Goal: Find specific page/section: Find specific page/section

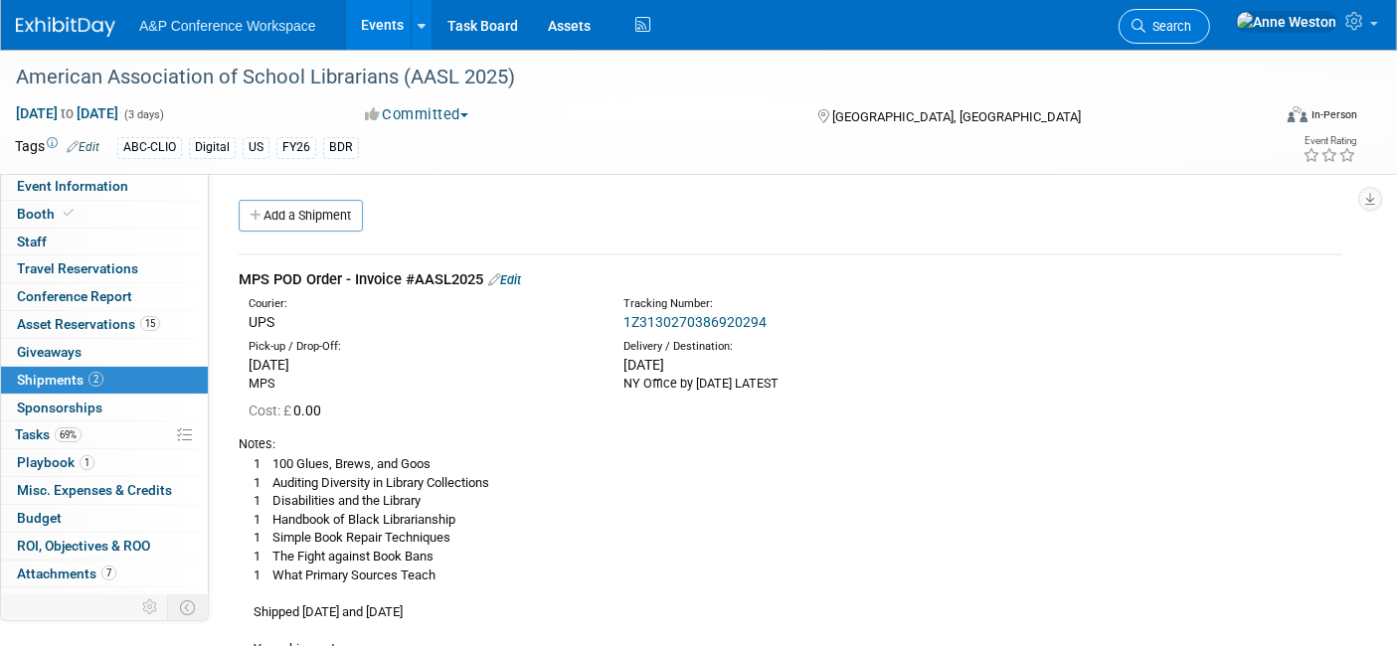
click at [1191, 20] on span "Search" at bounding box center [1169, 26] width 46 height 15
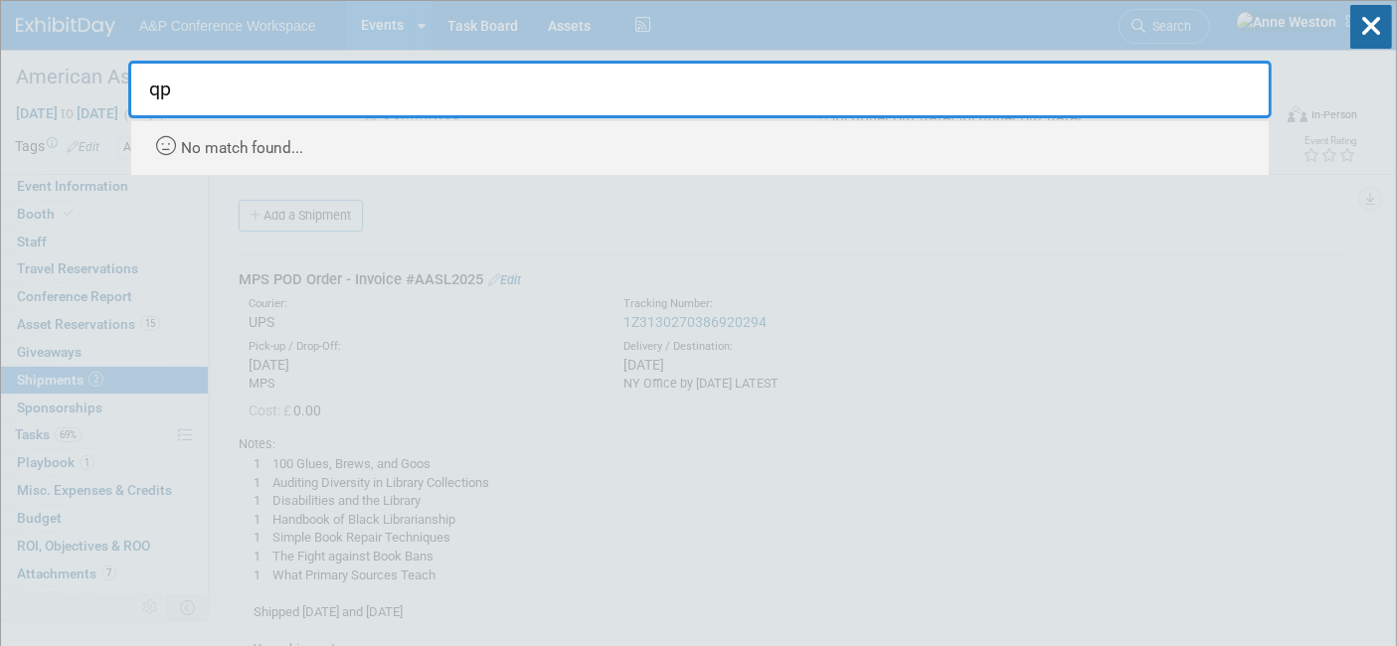
type input "q"
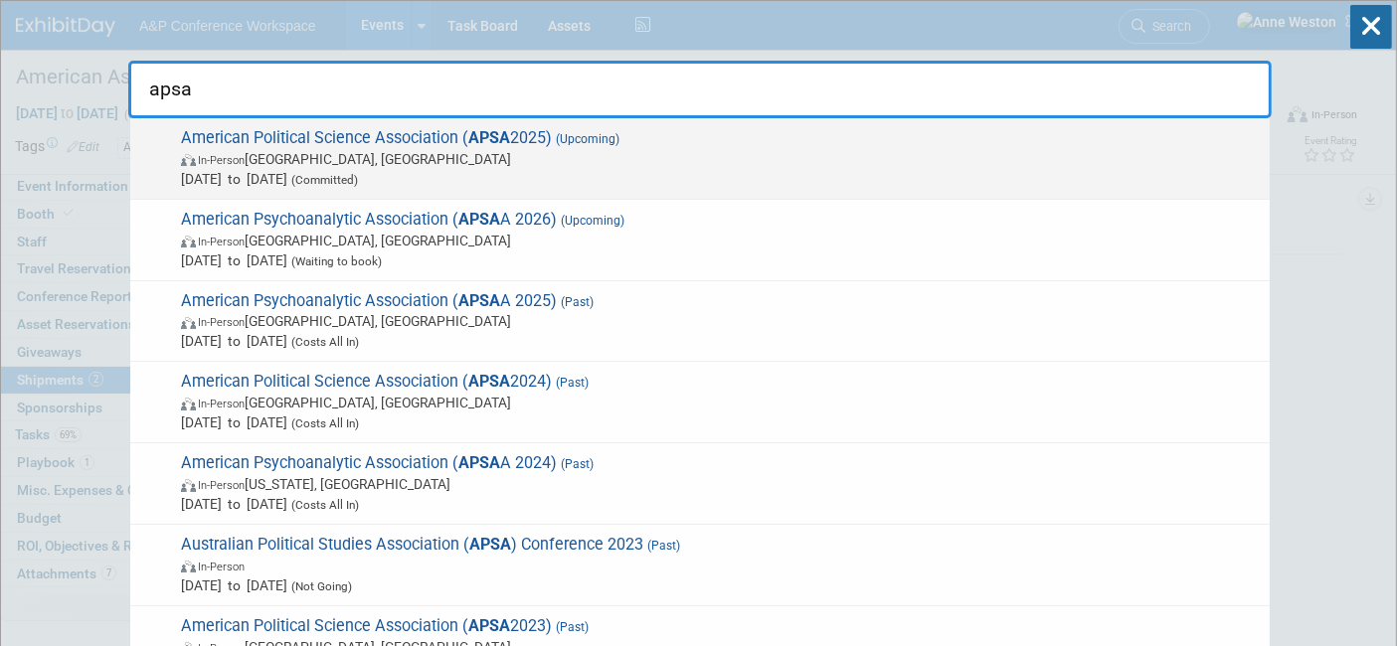
type input "apsa"
click at [273, 157] on span "In-Person [GEOGRAPHIC_DATA], [GEOGRAPHIC_DATA]" at bounding box center [720, 159] width 1079 height 20
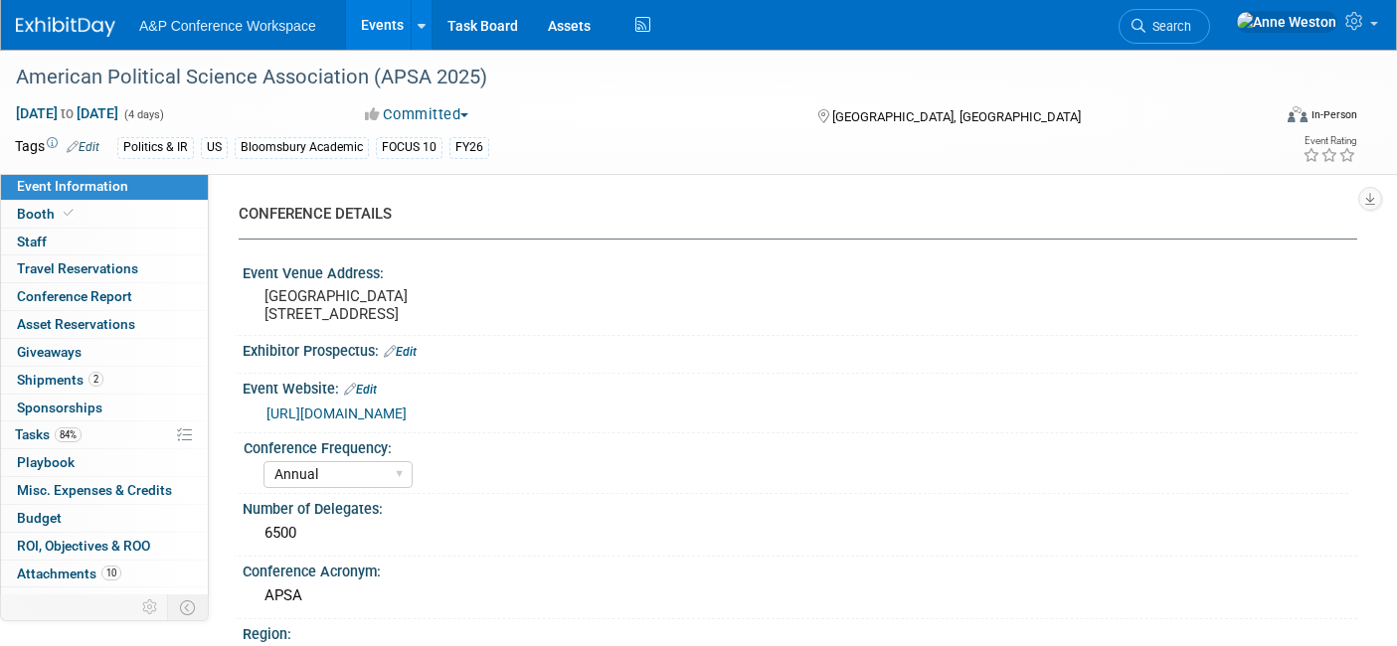
select select "Annual"
select select "Level 2"
select select "In-Person Booth"
select select "Politics & International Relations"
select select "Bloomsbury Academic"
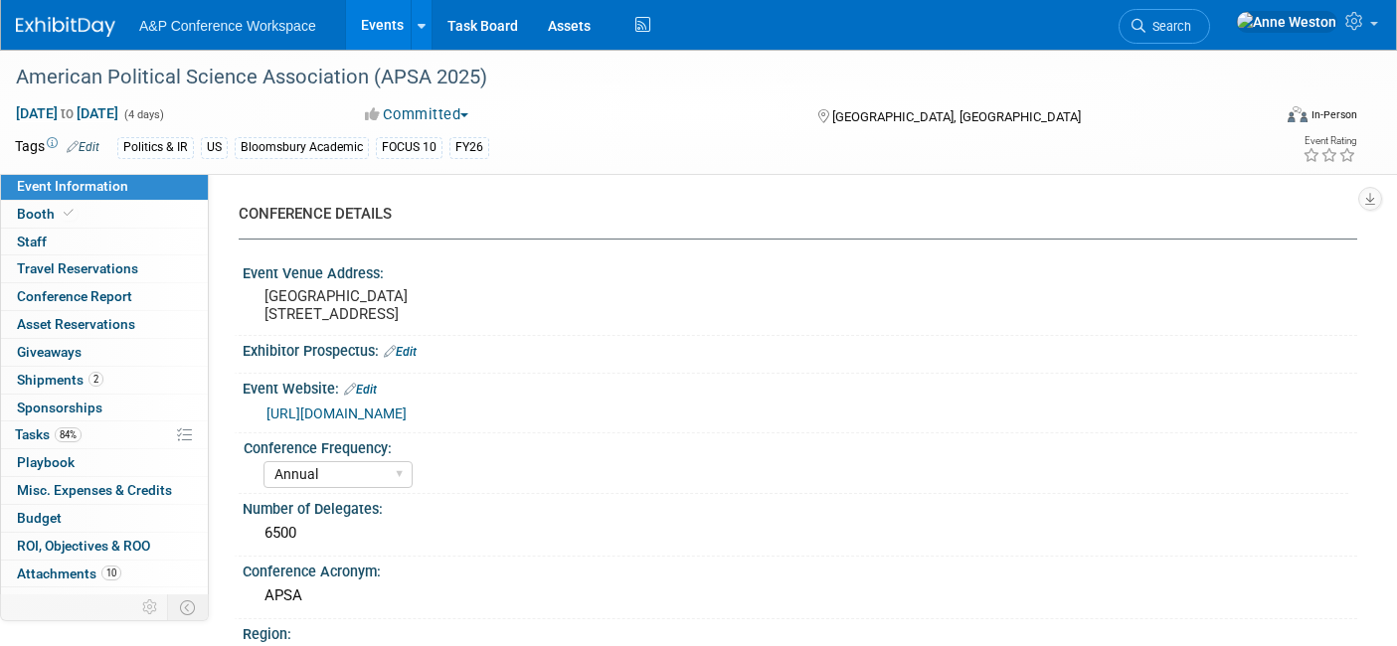
select select "[PERSON_NAME]"
select select "Networking/Commissioning"
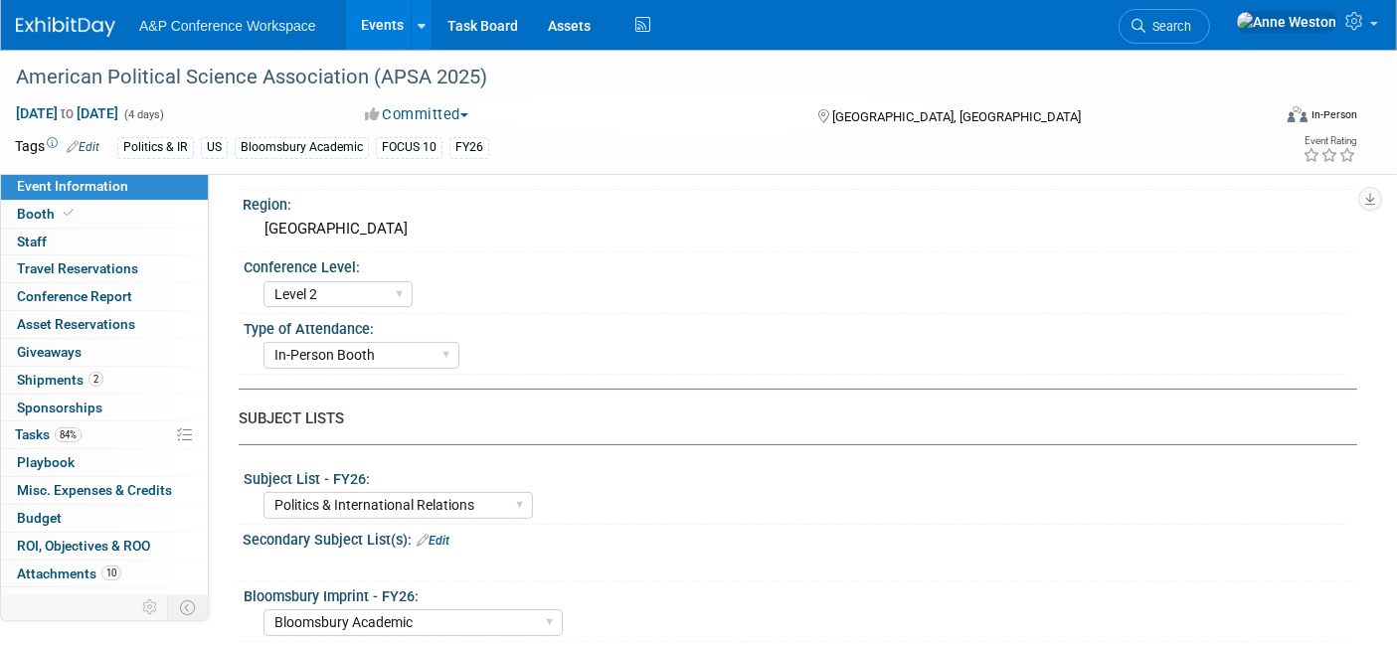
scroll to position [442, 0]
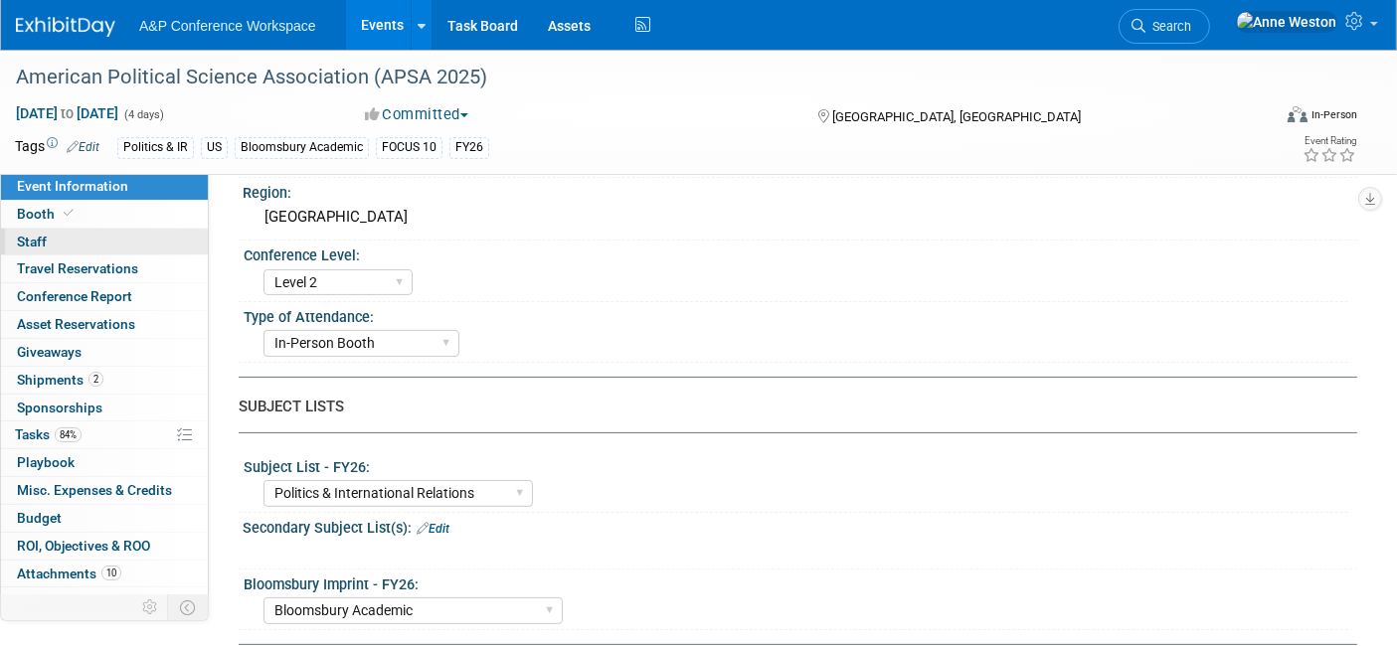
click at [85, 229] on link "0 Staff 0" at bounding box center [104, 242] width 207 height 27
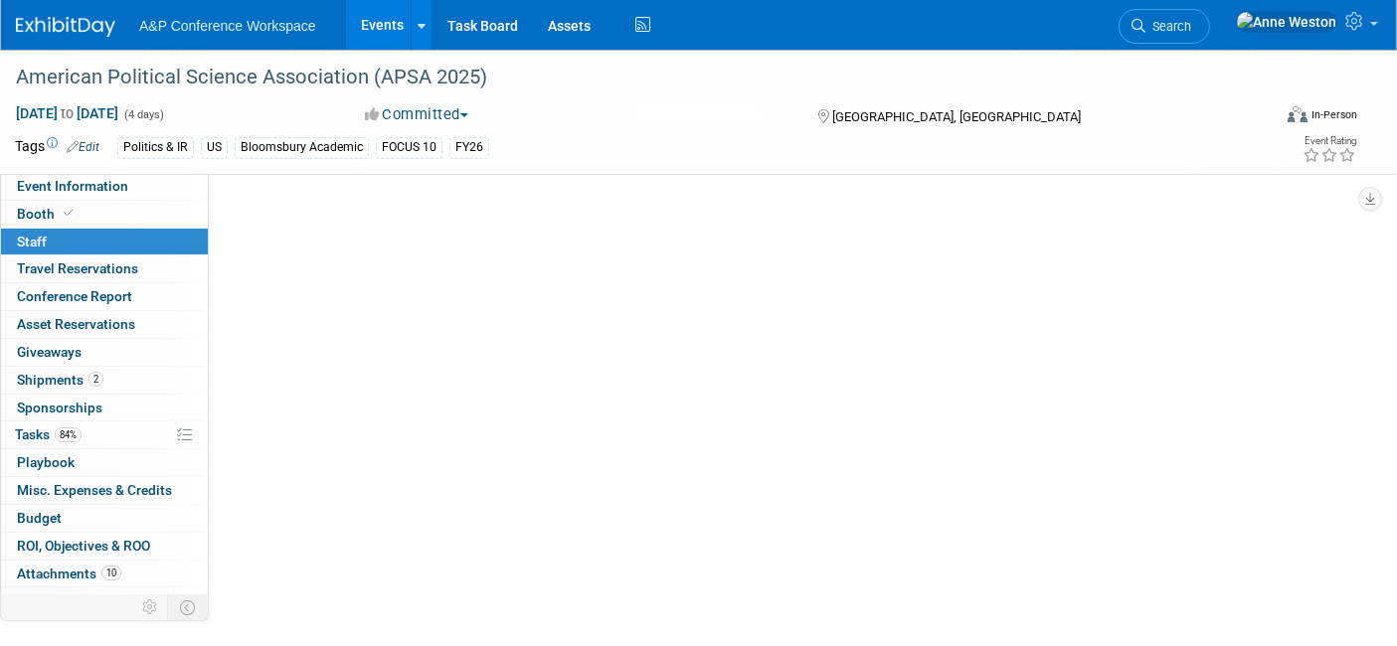
scroll to position [0, 0]
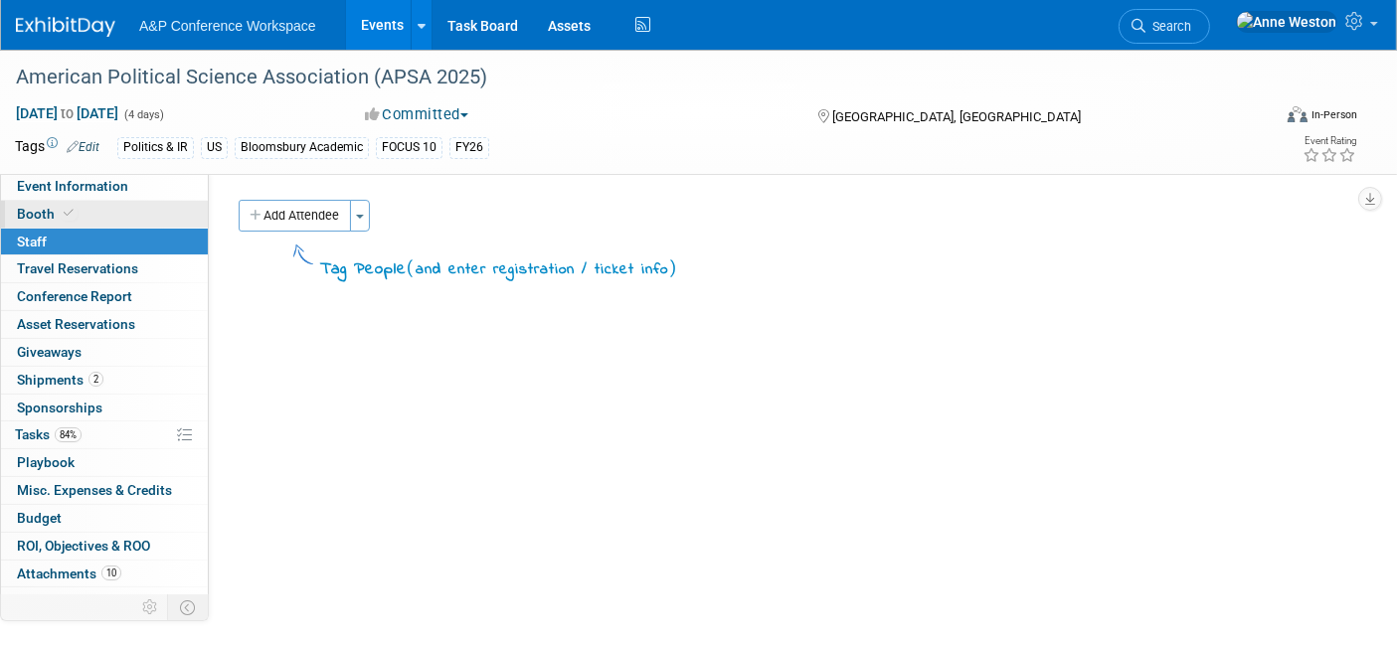
click at [85, 208] on link "Booth" at bounding box center [104, 214] width 207 height 27
select select "CUAP"
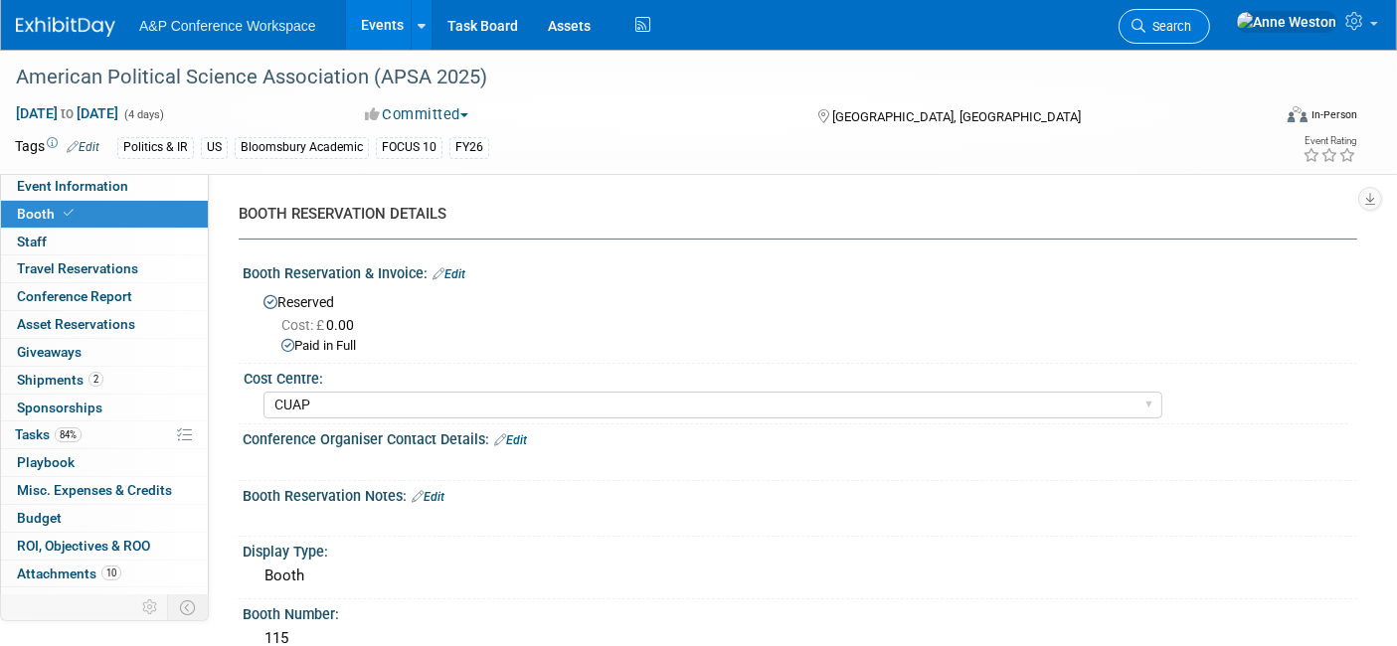
click at [1191, 30] on span "Search" at bounding box center [1169, 26] width 46 height 15
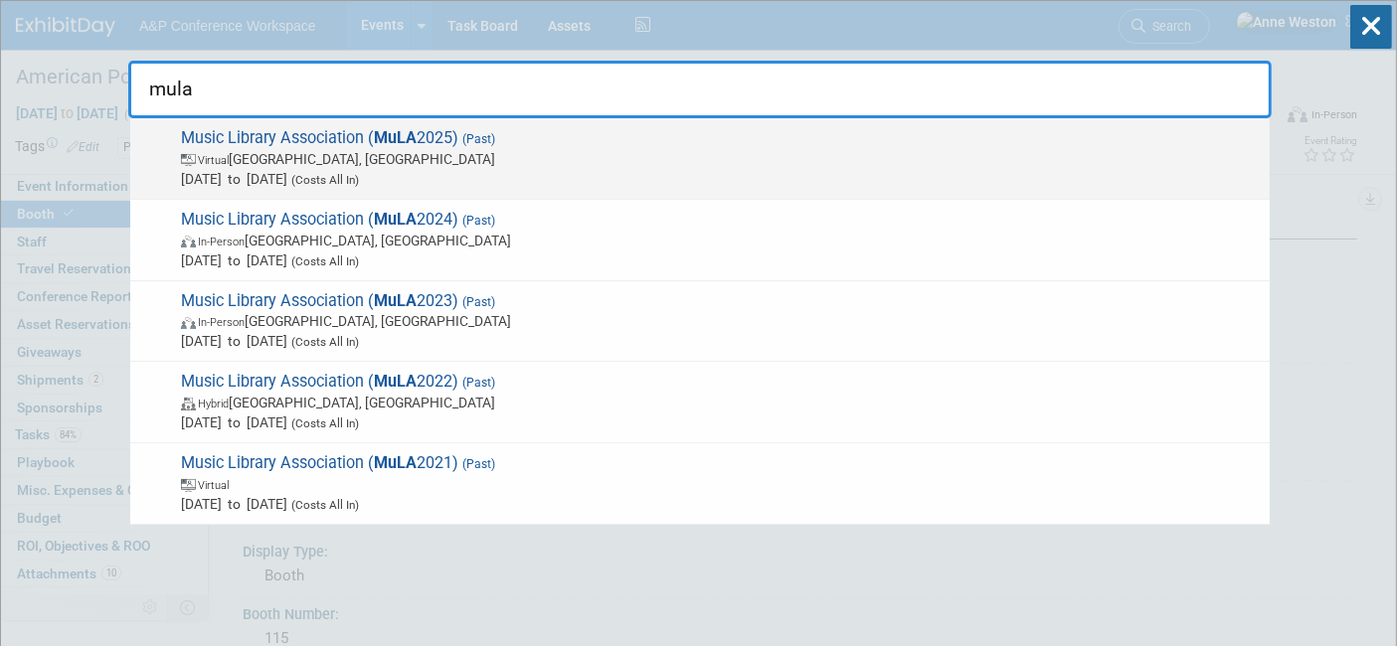
type input "mula"
click at [256, 132] on span "Music Library Association ( MuLA 2025) (Past) Virtual Cincinnati, OH Mar 17, 20…" at bounding box center [717, 158] width 1085 height 61
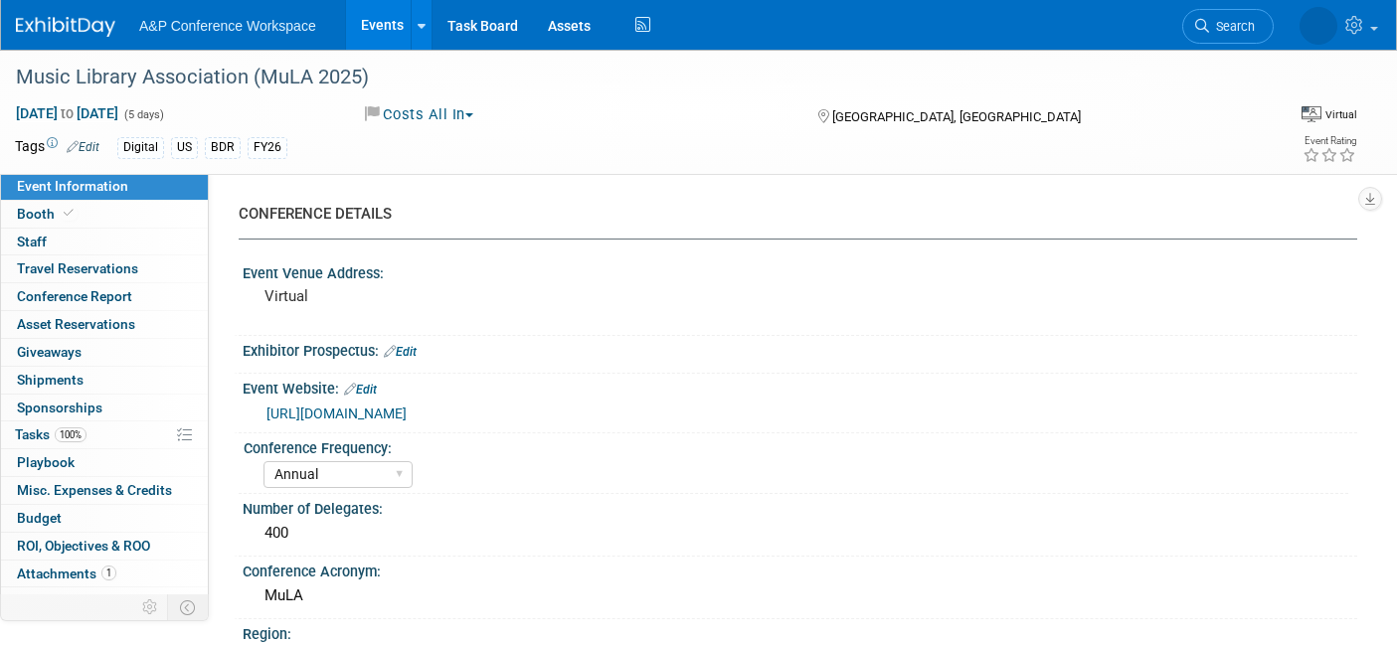
select select "Annual"
select select "Level 2"
select select "Virtual Booth"
select select "Libraries"
select select "Bloomsbury Digital Resources"
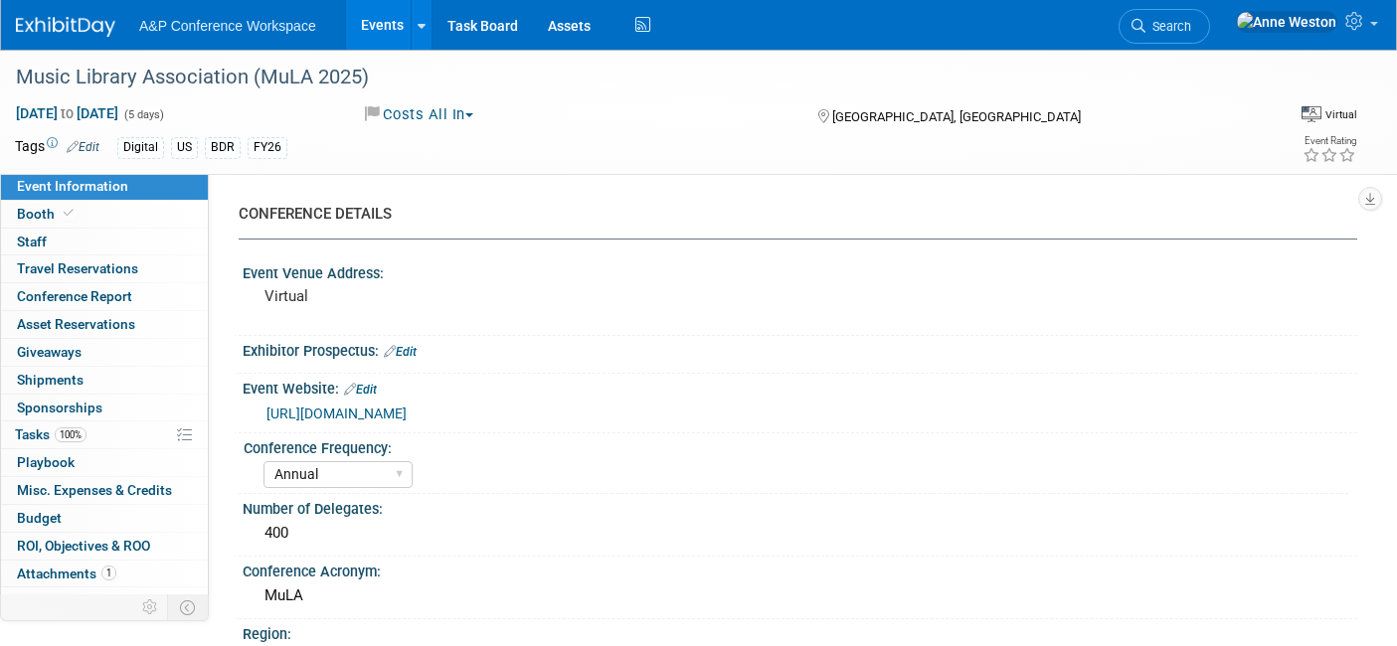
select select "[PERSON_NAME]"
select select "BDR Product Awareness and Trial Generation​"
click at [110, 512] on link "Budget" at bounding box center [104, 518] width 207 height 27
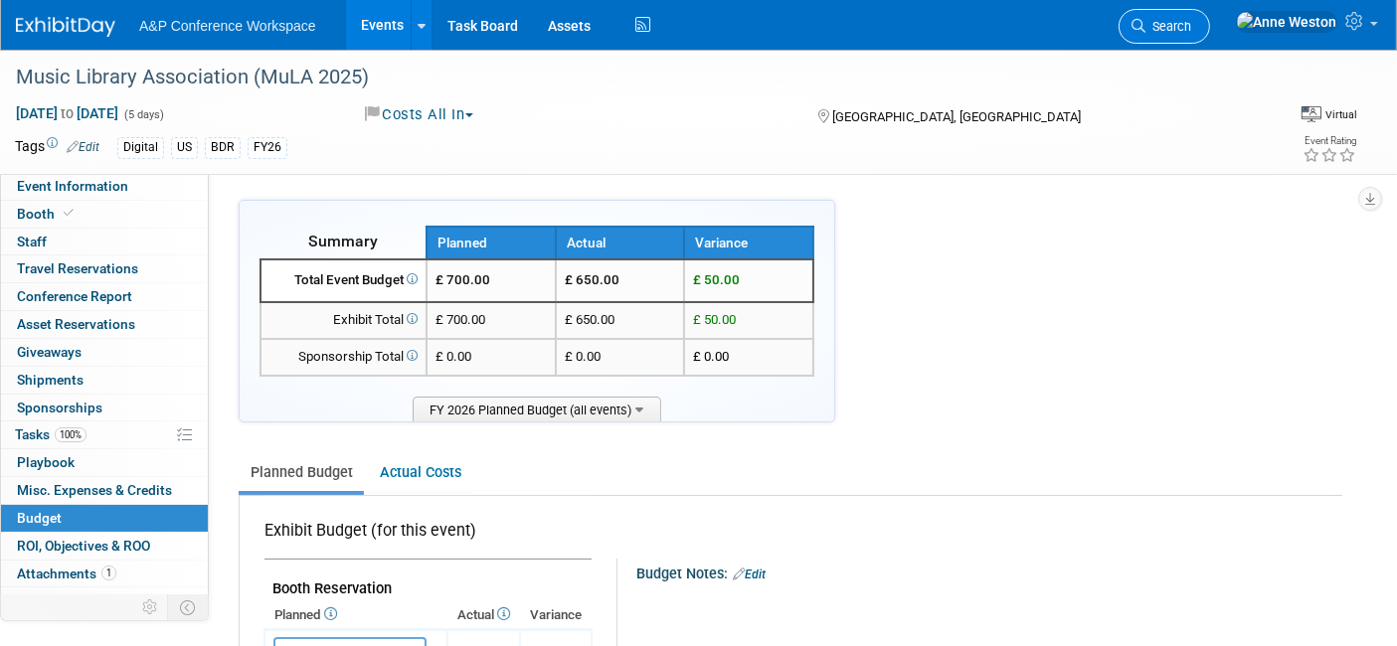
click at [1191, 23] on span "Search" at bounding box center [1169, 26] width 46 height 15
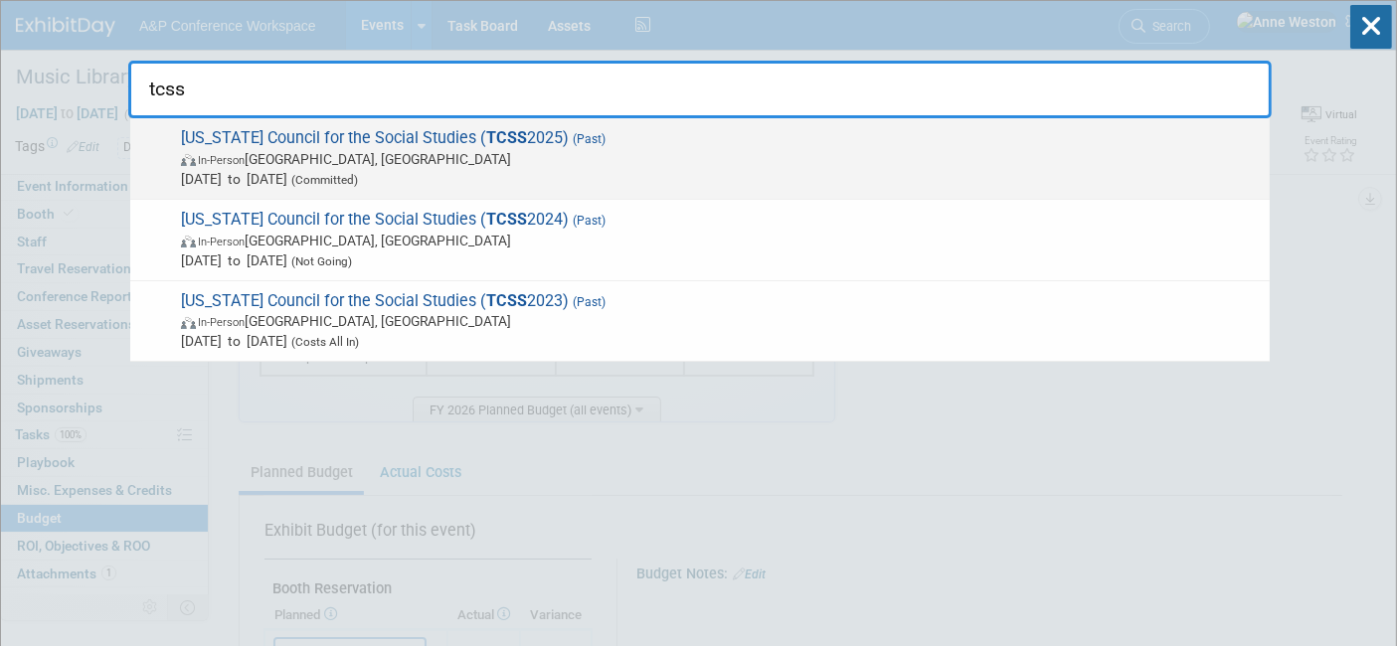
type input "tcss"
click at [341, 187] on span "Mar 6, 2025 to Mar 7, 2025 (Committed)" at bounding box center [720, 179] width 1079 height 20
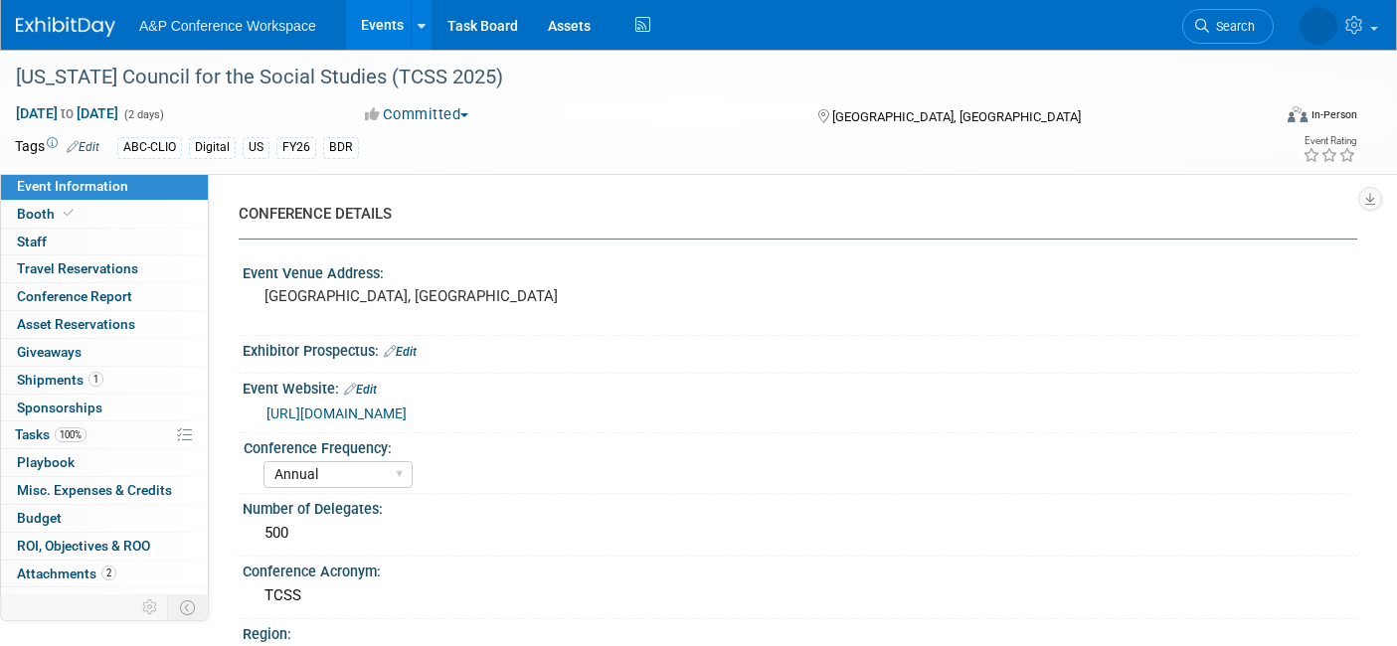
select select "Annual"
select select "Level 2"
select select "In-Person Booth"
select select "Schools"
select select "Bloomsbury Digital Resources"
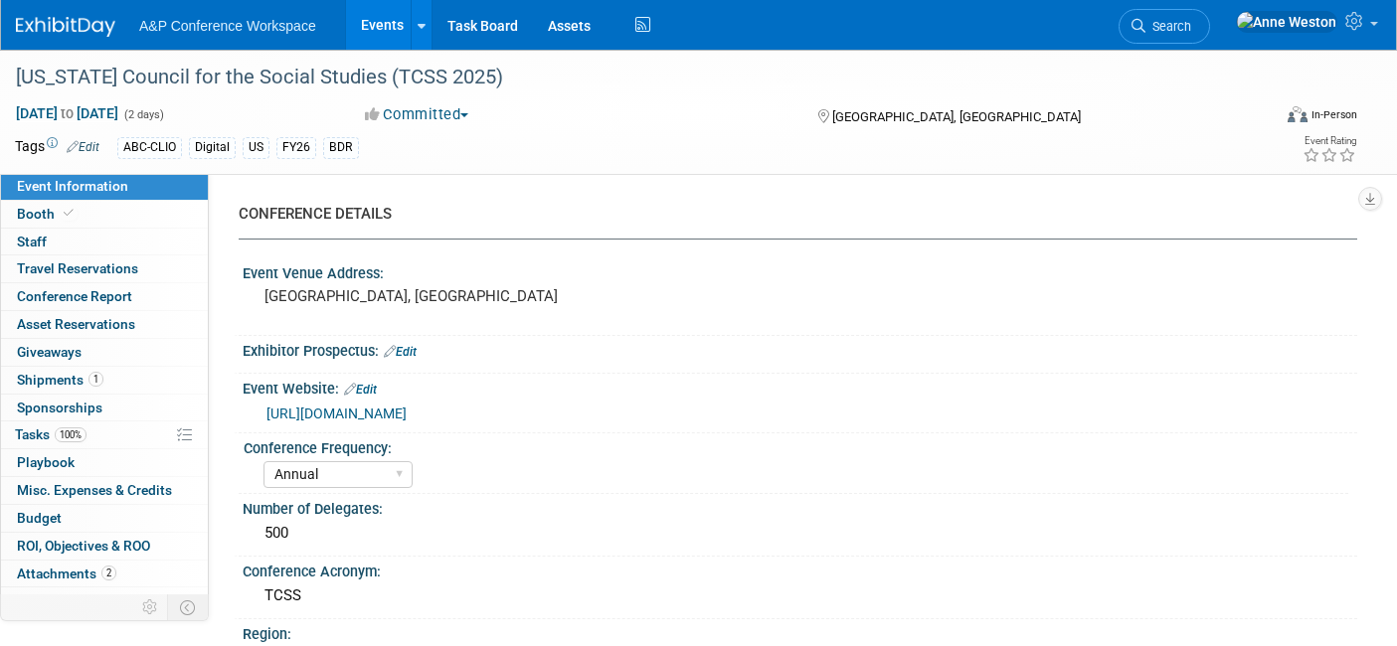
select select "[PERSON_NAME]"
select select "BDR Product Awareness and Trial Generation​"
click at [85, 516] on link "Budget" at bounding box center [104, 518] width 207 height 27
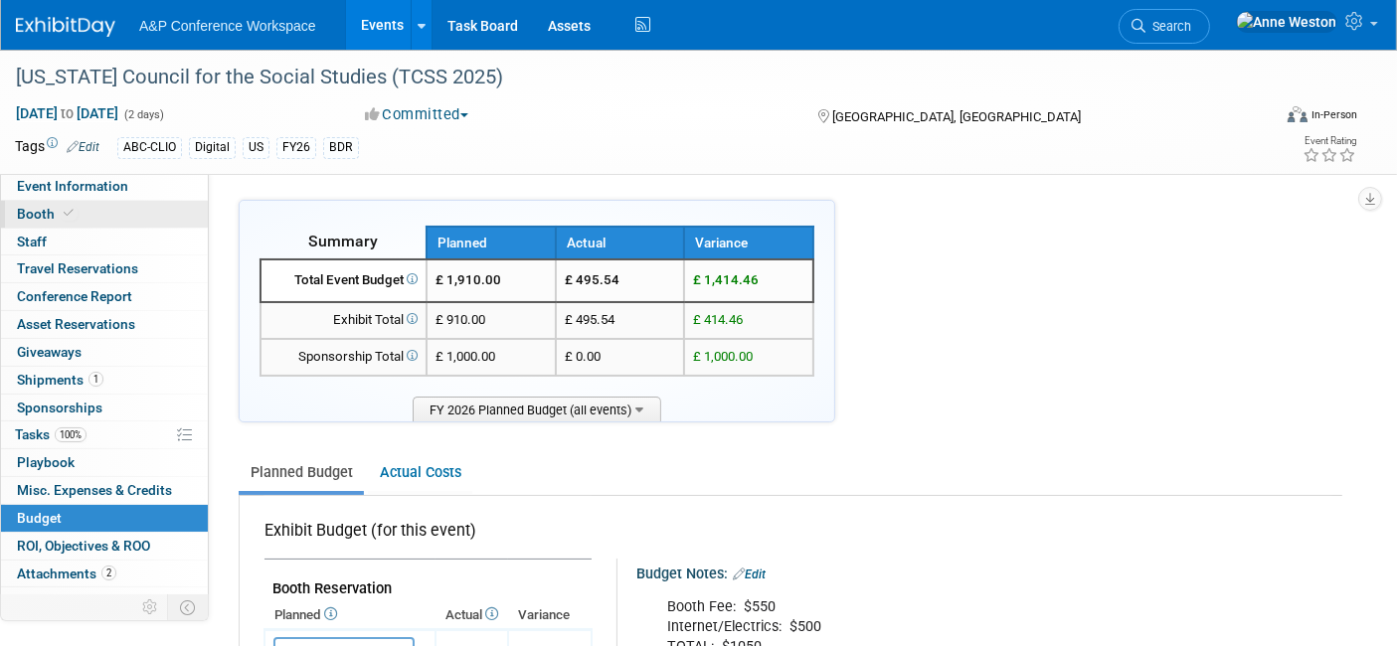
click at [31, 211] on span "Booth" at bounding box center [47, 214] width 61 height 16
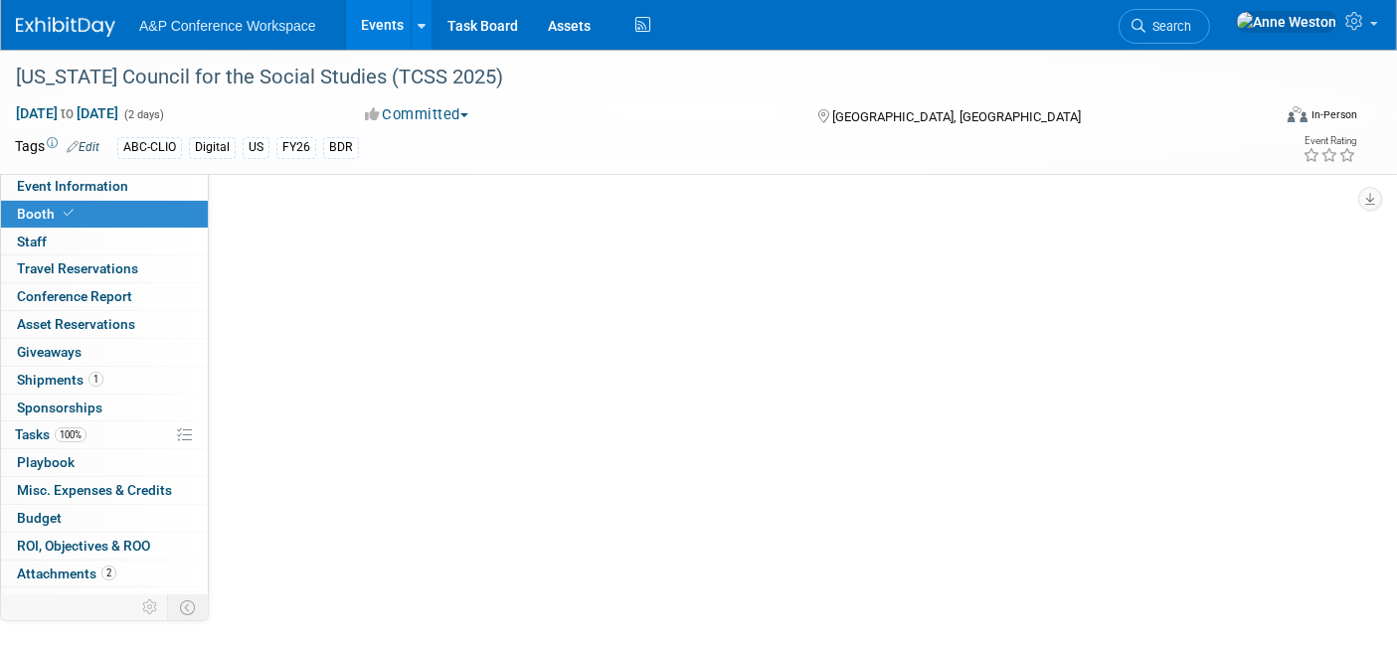
select select "CLDC - Digital/BDR"
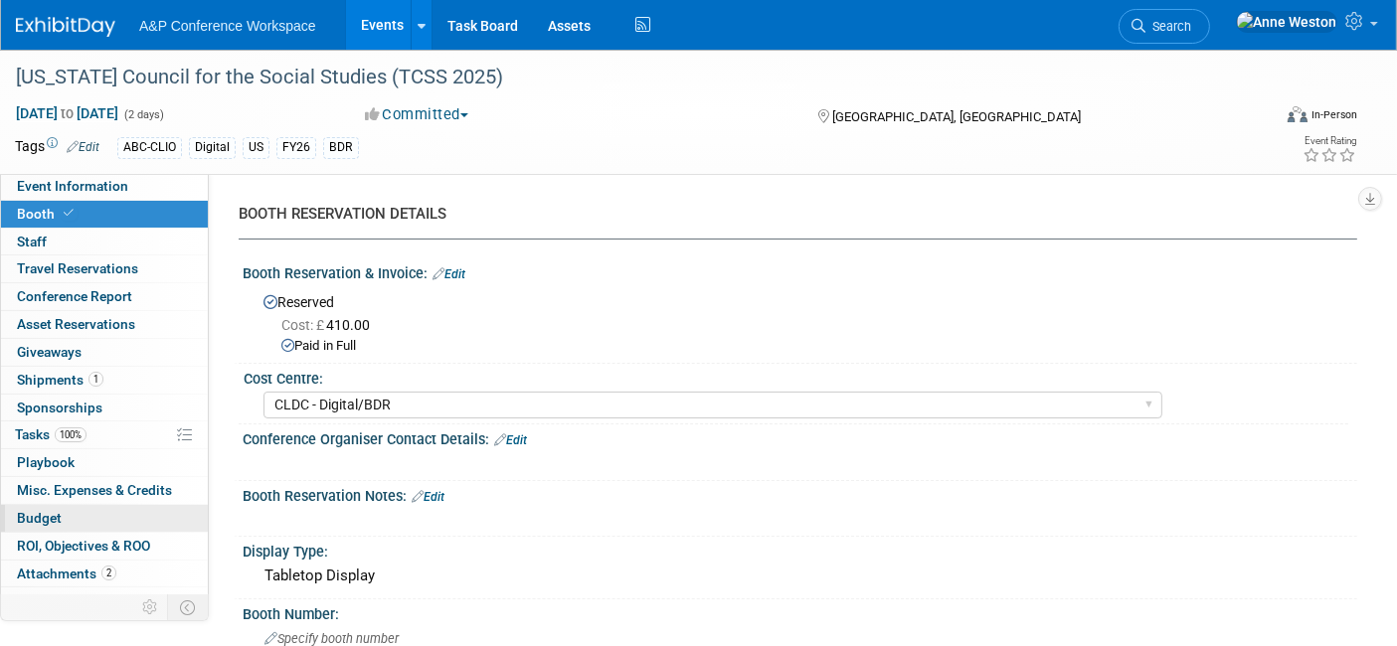
click at [53, 514] on span "Budget" at bounding box center [39, 518] width 45 height 16
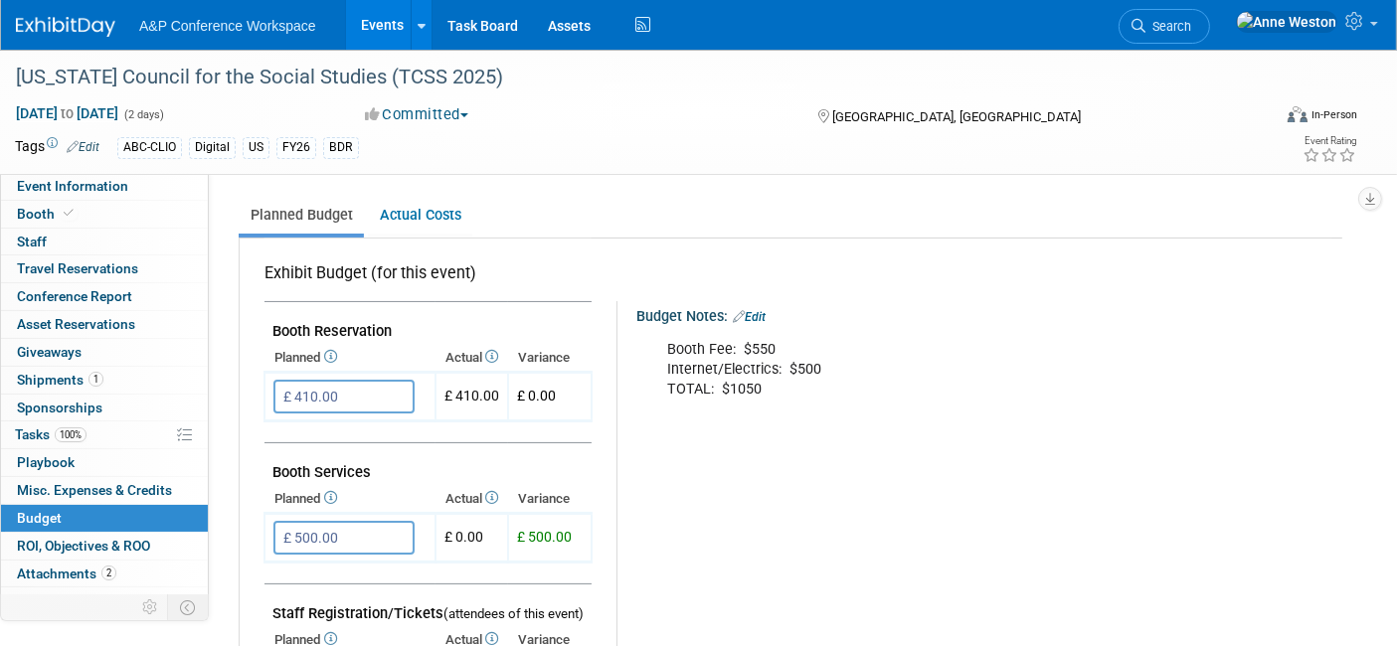
scroll to position [331, 0]
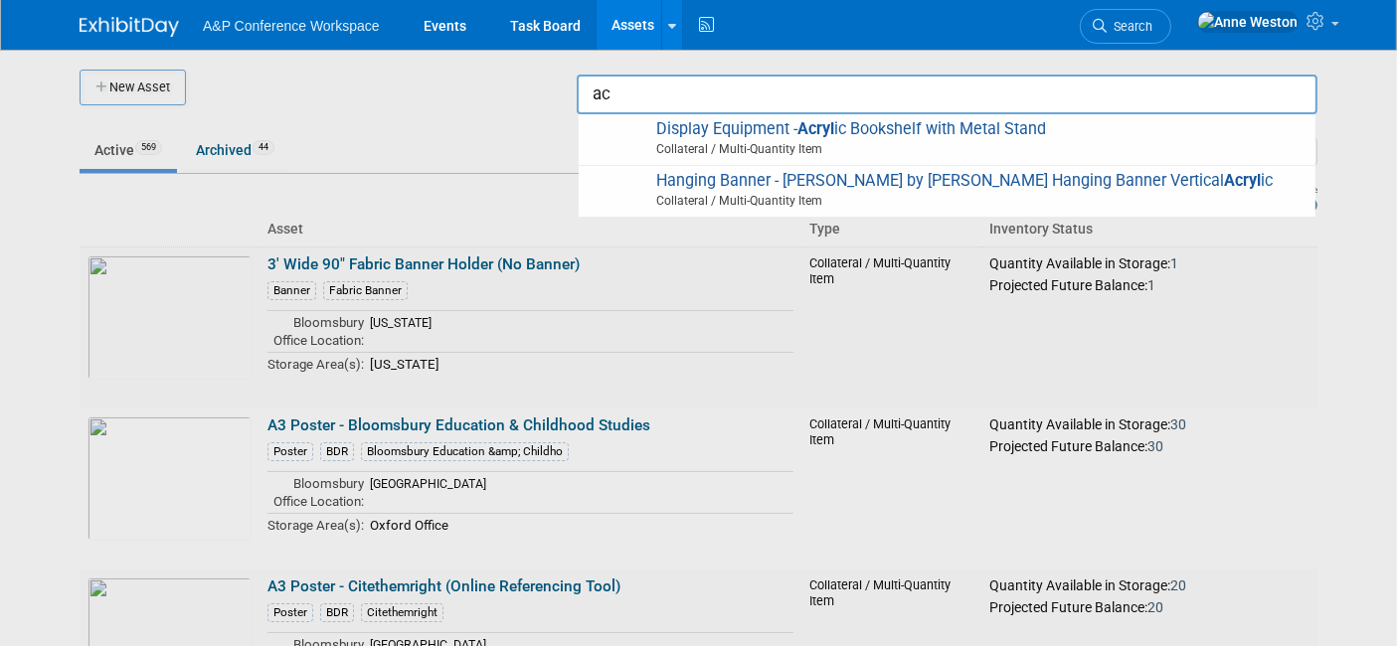
type input "a"
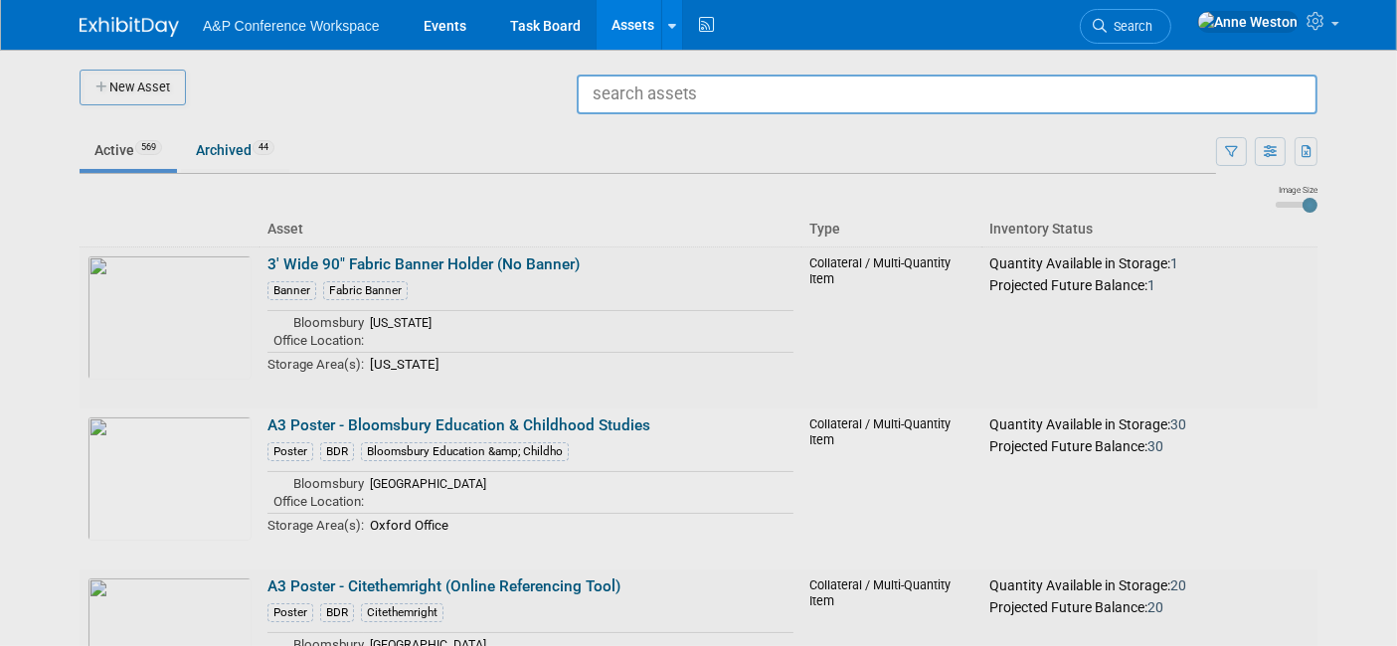
click at [699, 304] on div at bounding box center [699, 323] width 0 height 646
